Goal: Check status: Check status

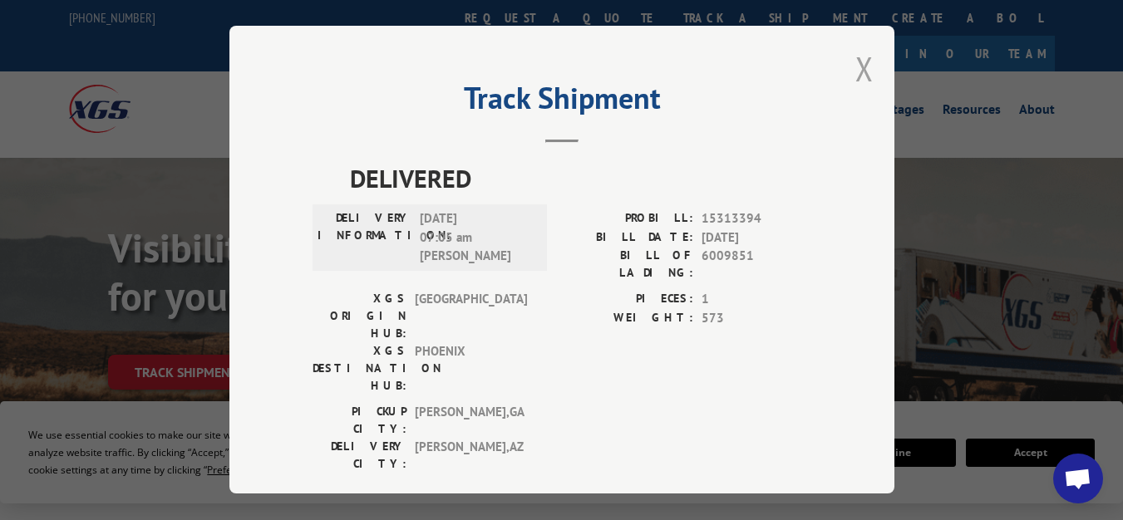
click at [861, 64] on button "Close modal" at bounding box center [864, 69] width 18 height 44
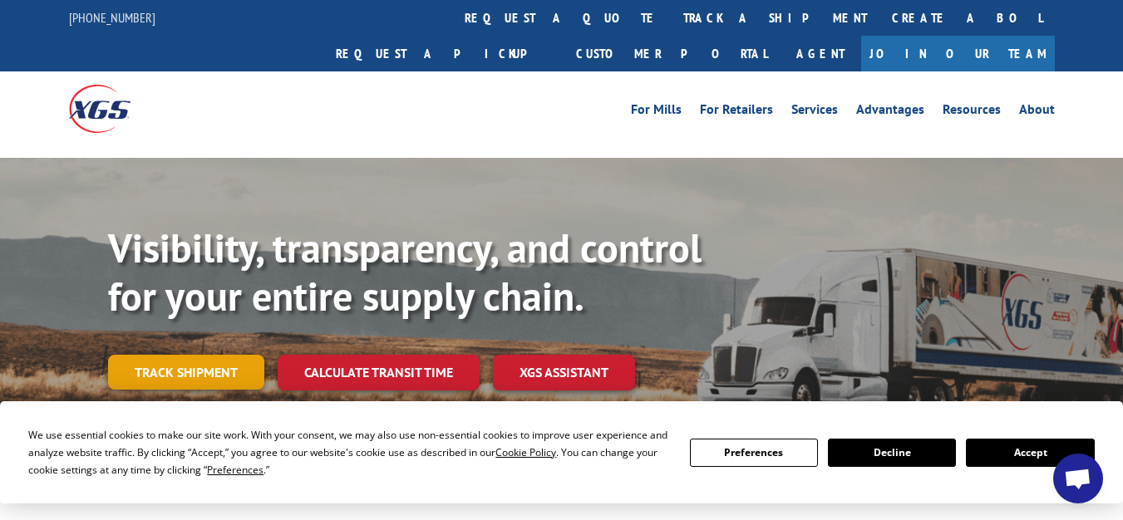
click at [205, 355] on link "Track shipment" at bounding box center [186, 372] width 156 height 35
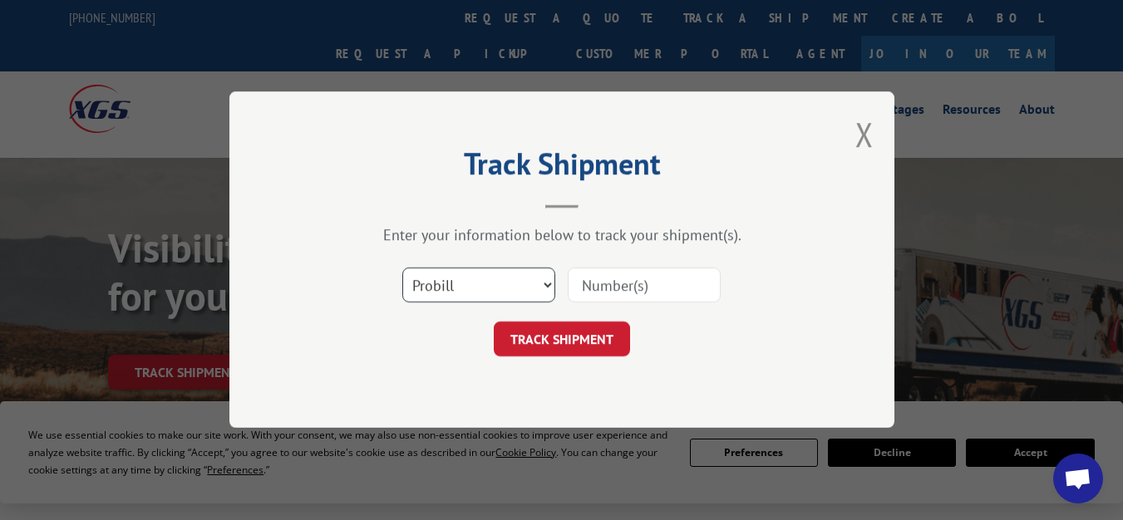
drag, startPoint x: 460, startPoint y: 287, endPoint x: 454, endPoint y: 295, distance: 10.1
click at [460, 287] on select "Select category... Probill BOL PO" at bounding box center [478, 285] width 153 height 35
select select "bol"
click at [402, 268] on select "Select category... Probill BOL PO" at bounding box center [478, 285] width 153 height 35
paste input "6027114"
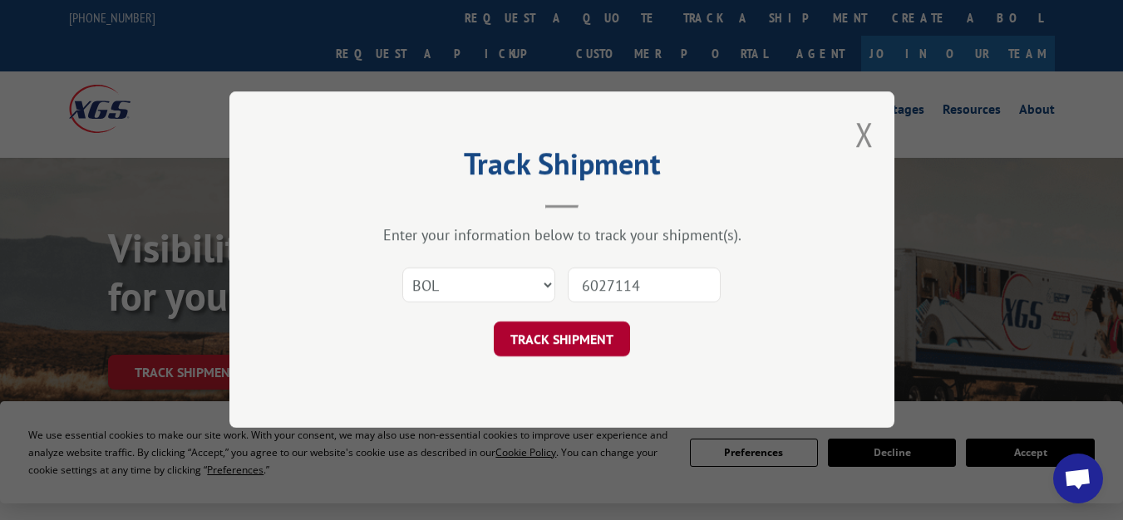
type input "6027114"
click at [550, 340] on button "TRACK SHIPMENT" at bounding box center [562, 339] width 136 height 35
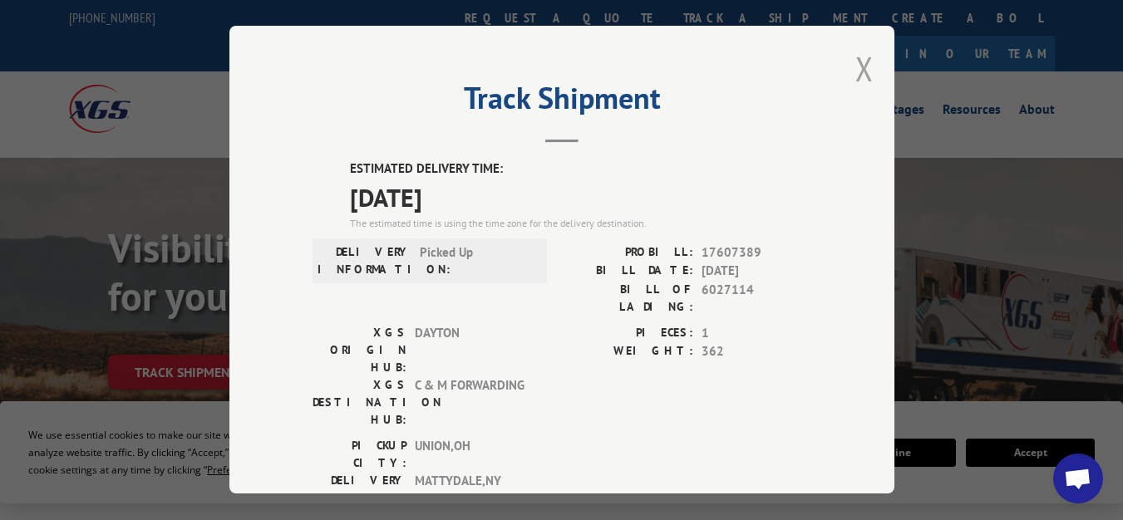
click at [861, 69] on button "Close modal" at bounding box center [864, 69] width 18 height 44
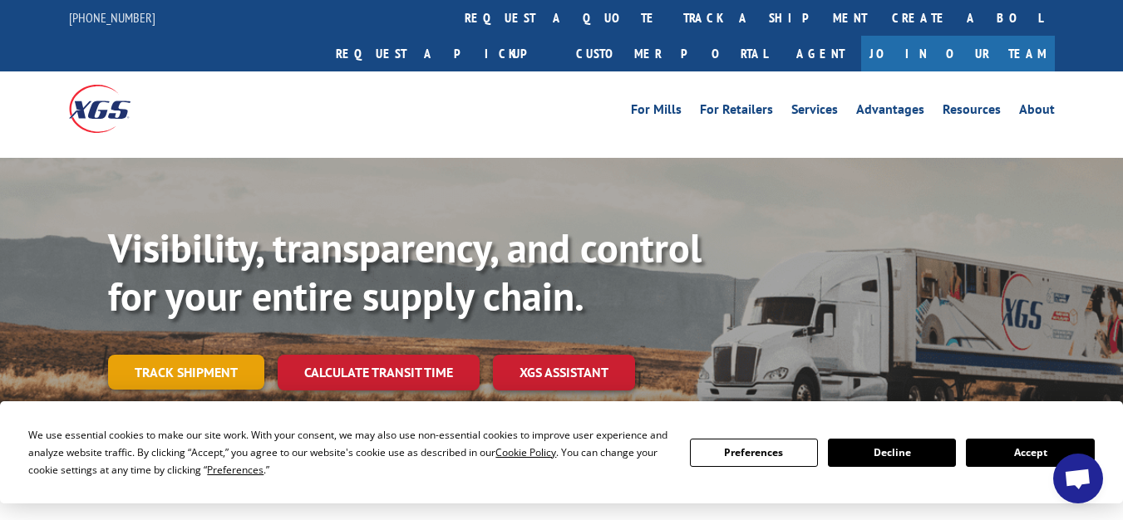
click at [224, 355] on link "Track shipment" at bounding box center [186, 372] width 156 height 35
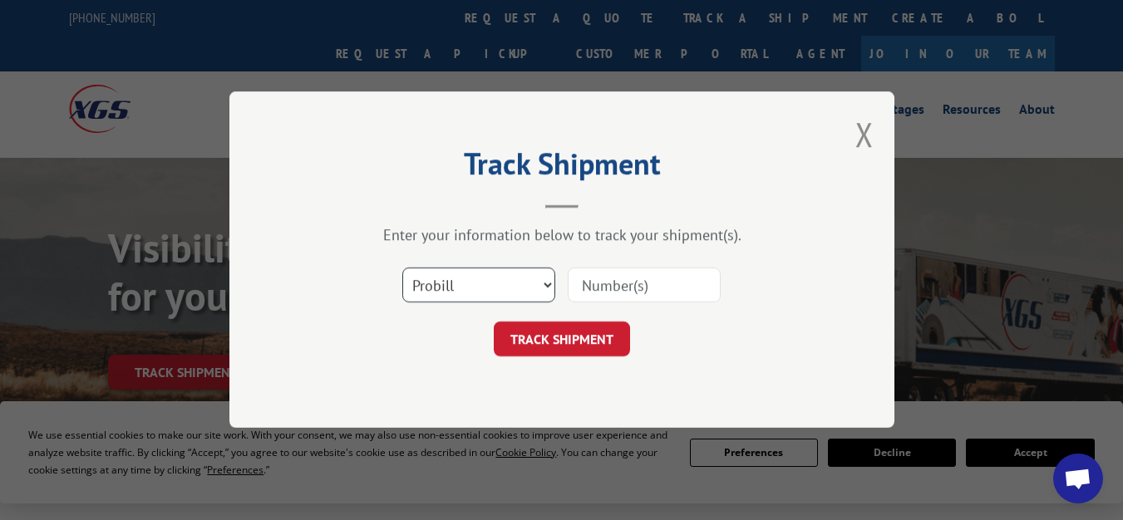
click at [459, 296] on select "Select category... Probill BOL PO" at bounding box center [478, 285] width 153 height 35
select select "bol"
click at [402, 268] on select "Select category... Probill BOL PO" at bounding box center [478, 285] width 153 height 35
